Goal: Transaction & Acquisition: Download file/media

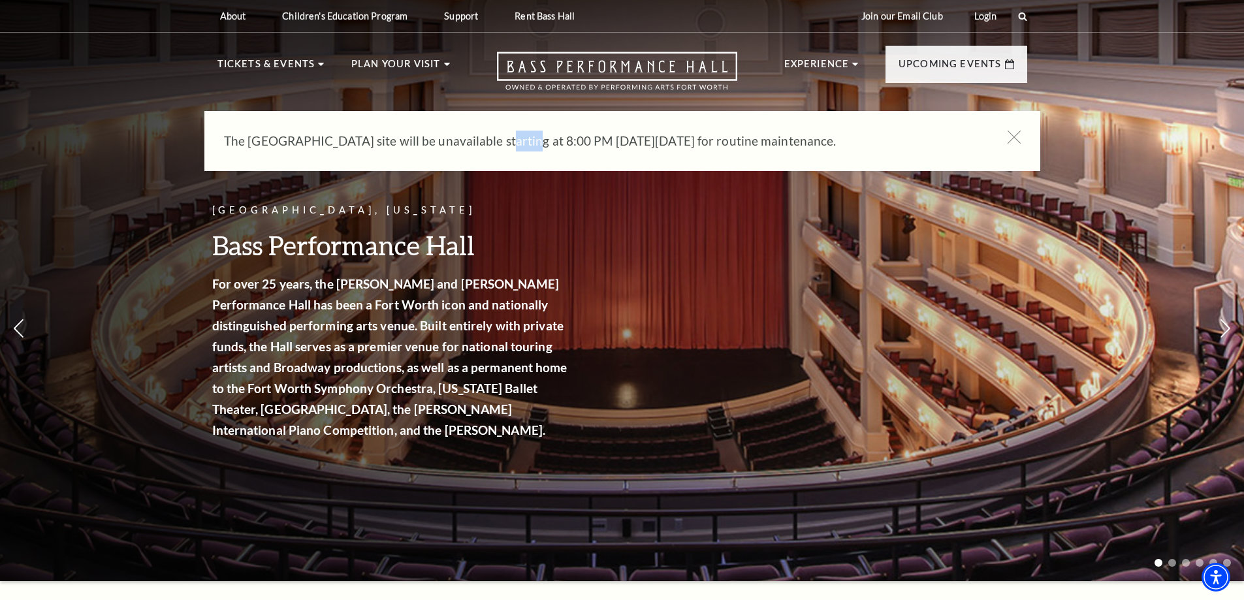
drag, startPoint x: 490, startPoint y: 130, endPoint x: 518, endPoint y: 129, distance: 27.5
click at [518, 129] on div "The [GEOGRAPHIC_DATA] site will be unavailable starting at 8:00 PM [DATE][DATE]…" at bounding box center [622, 141] width 836 height 60
click at [550, 220] on div "[GEOGRAPHIC_DATA], [US_STATE] Bass Performance Hall For over 25 years, the [PER…" at bounding box center [391, 329] width 359 height 280
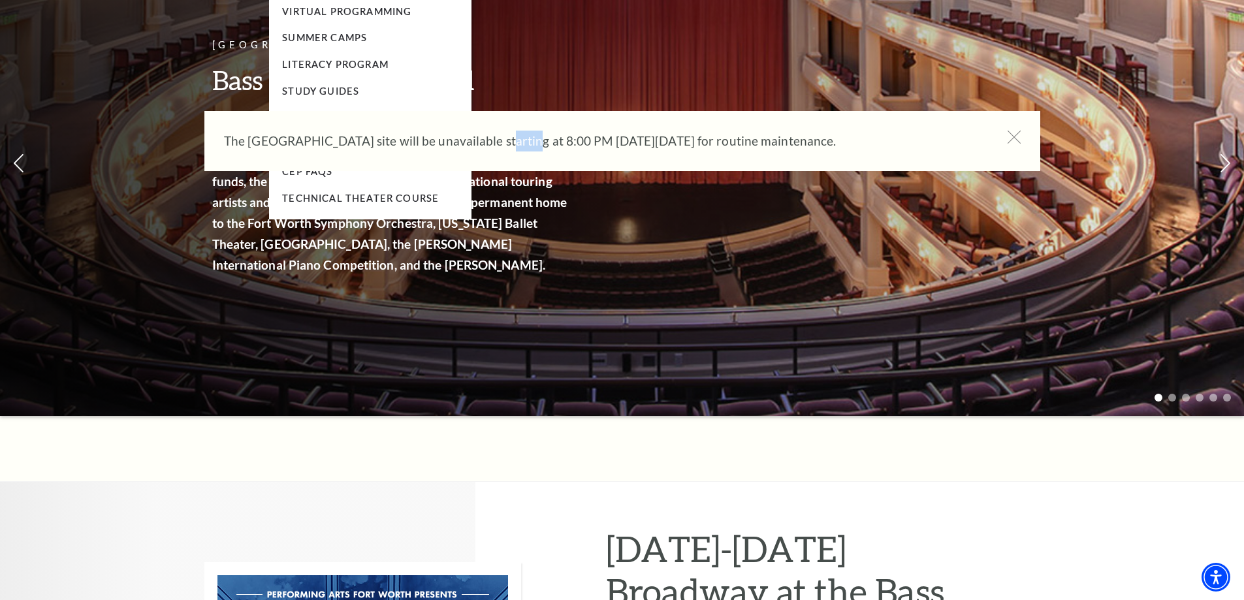
scroll to position [196, 0]
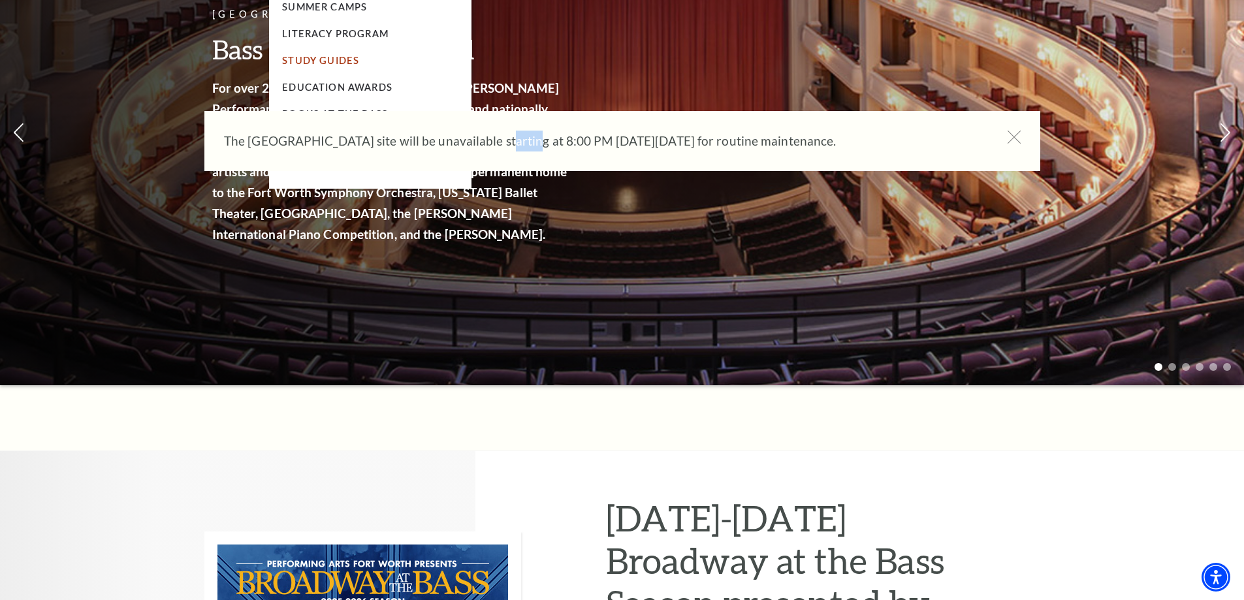
click at [334, 59] on link "Study Guides" at bounding box center [320, 60] width 77 height 11
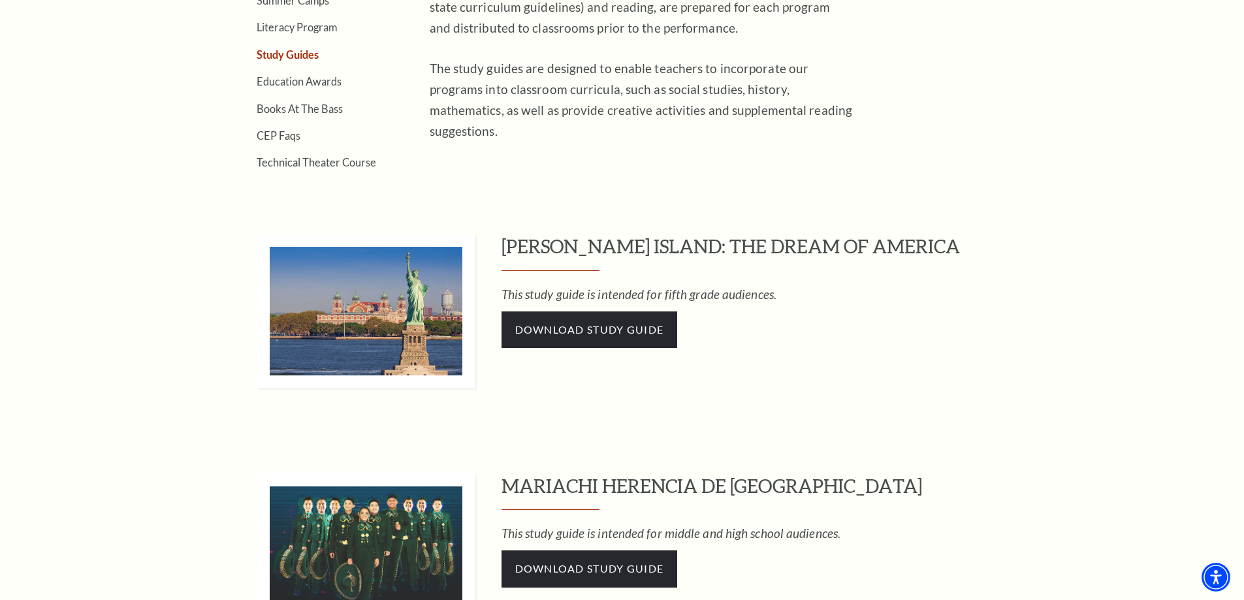
scroll to position [588, 0]
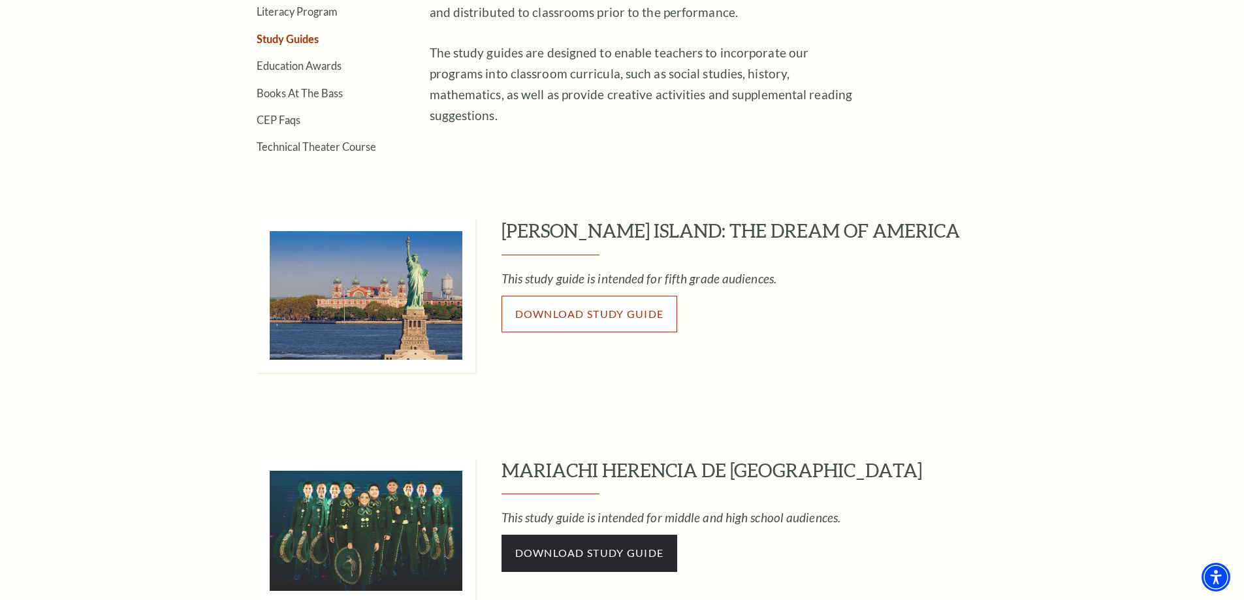
click at [591, 315] on span "Download Study Guide" at bounding box center [589, 314] width 149 height 12
